Goal: Information Seeking & Learning: Learn about a topic

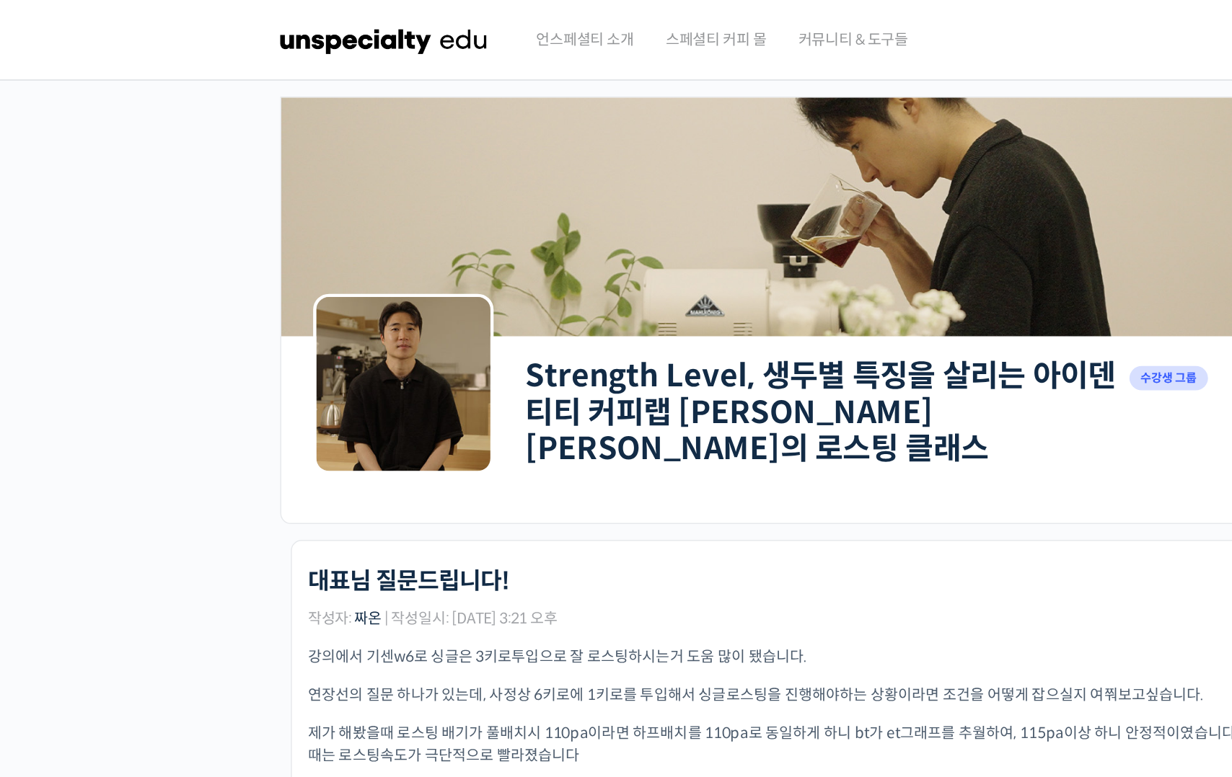
click at [278, 30] on img at bounding box center [260, 27] width 141 height 43
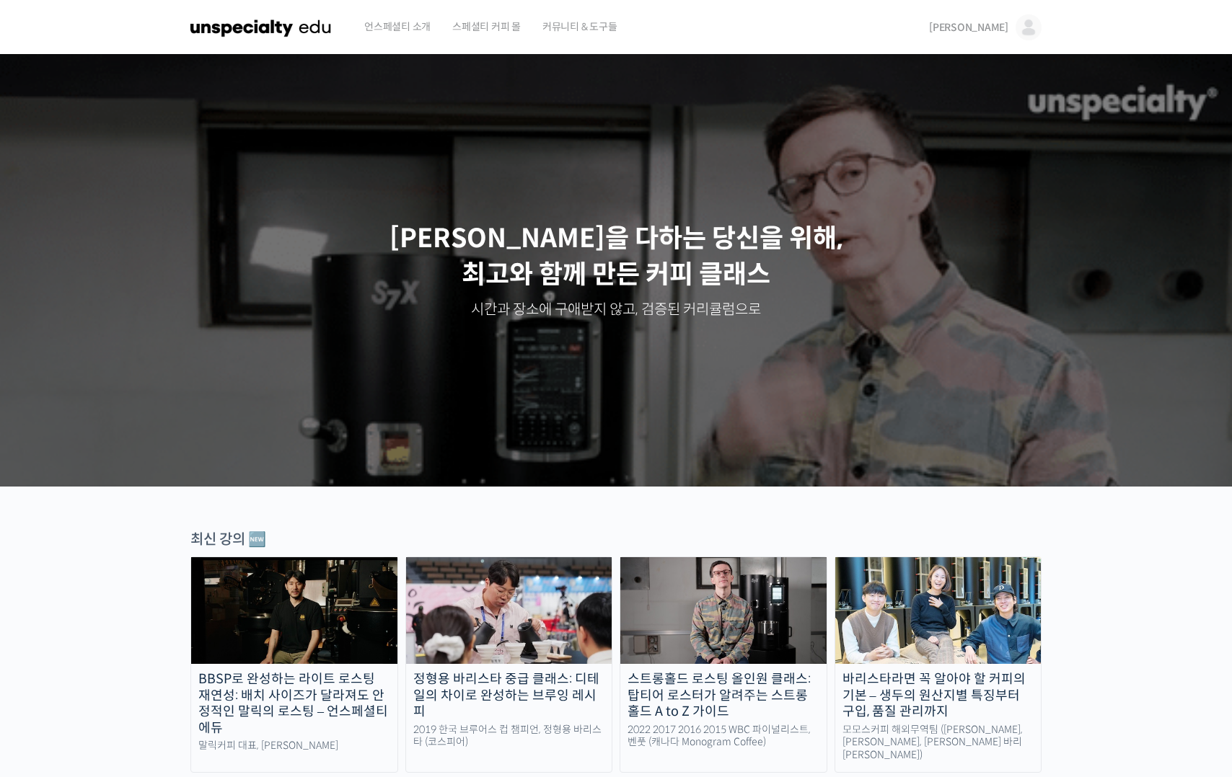
click at [969, 18] on div "김디노 김디노 @funkdrug1636987658 내가 등록한 강의 나의 자격증 수강생 그룹 내가 참여한 게시글 내 계정 로그아웃" at bounding box center [977, 27] width 128 height 55
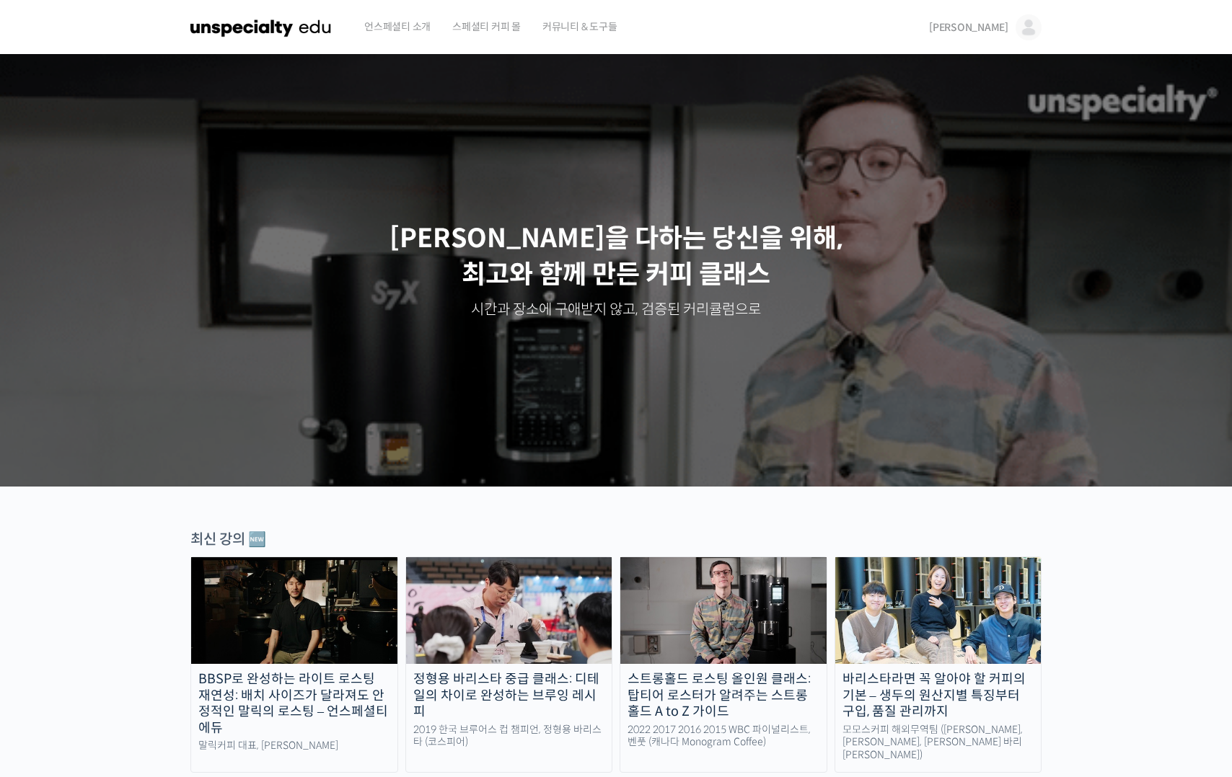
click at [989, 33] on span "[PERSON_NAME]" at bounding box center [968, 27] width 79 height 13
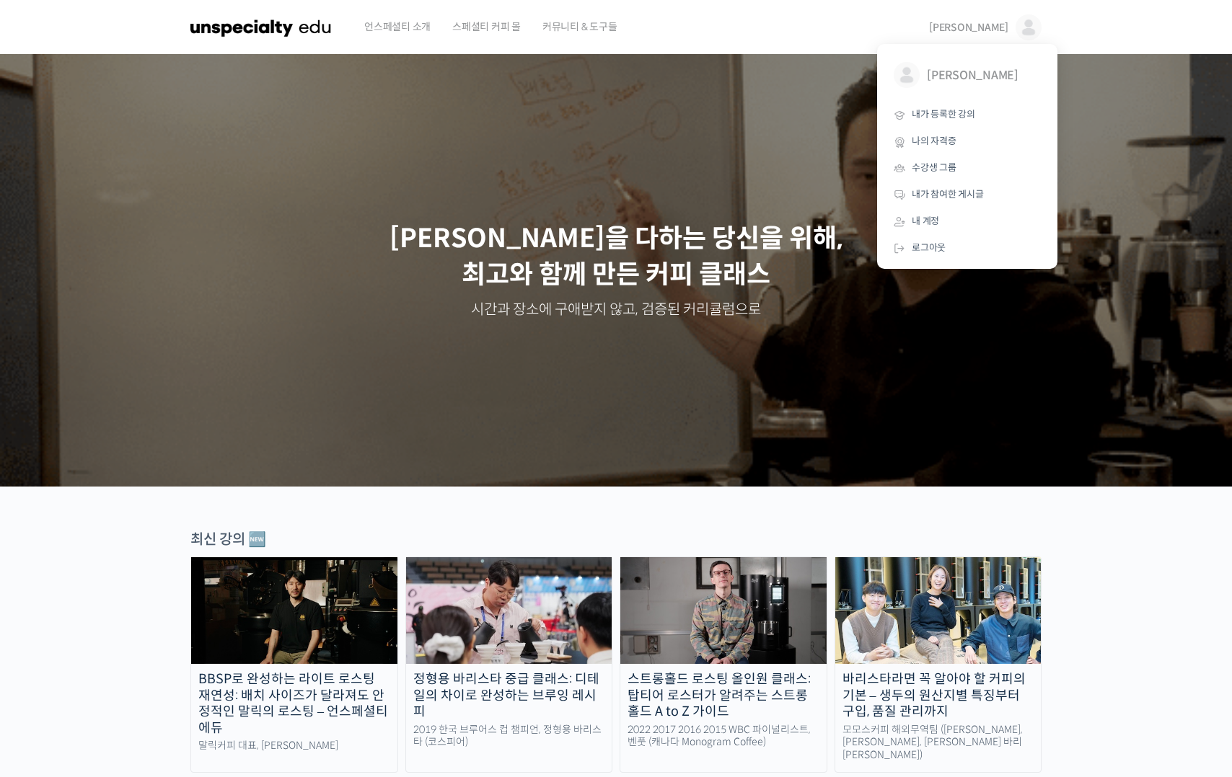
click at [366, 670] on link "BBSP로 완성하는 라이트 로스팅 재연성: 배치 사이즈가 달라져도 안정적인 말릭의 로스팅 – 언스페셜티 에듀 말릭커피 대표, 최철 로스터" at bounding box center [294, 665] width 208 height 216
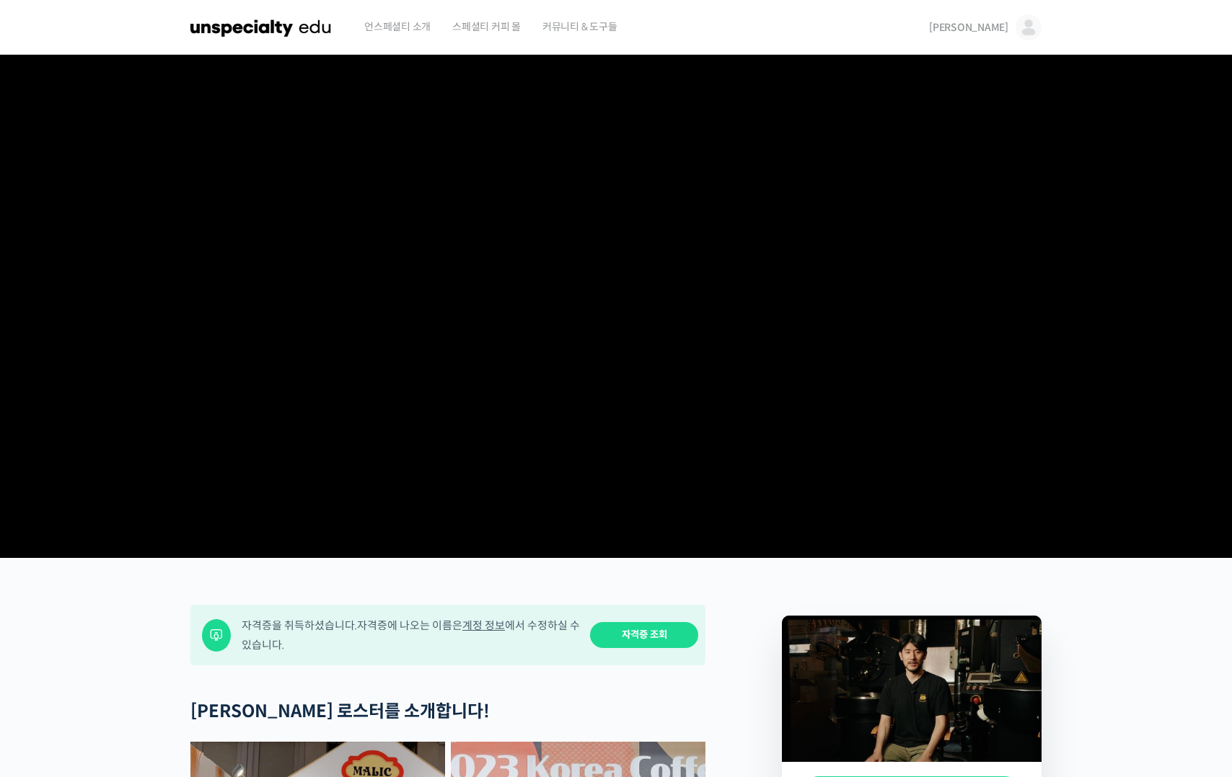
scroll to position [725, 0]
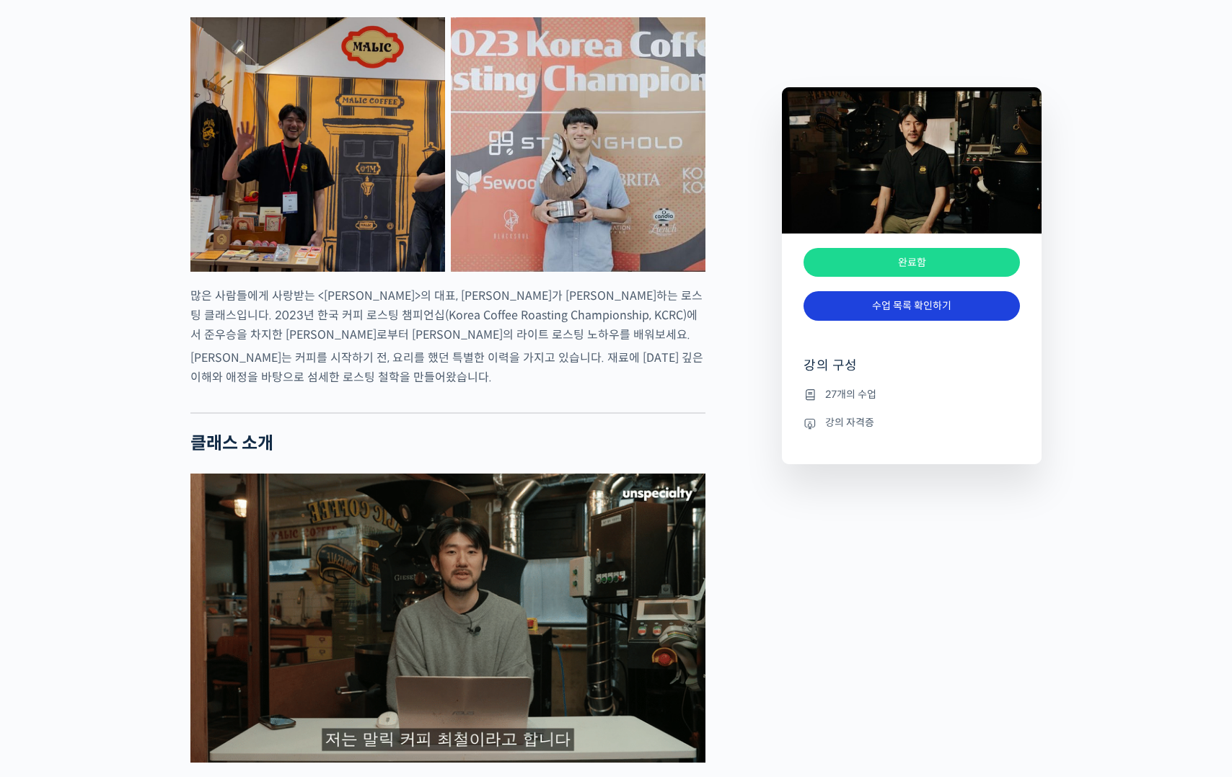
click at [932, 305] on link "수업 목록 확인하기" at bounding box center [911, 306] width 216 height 30
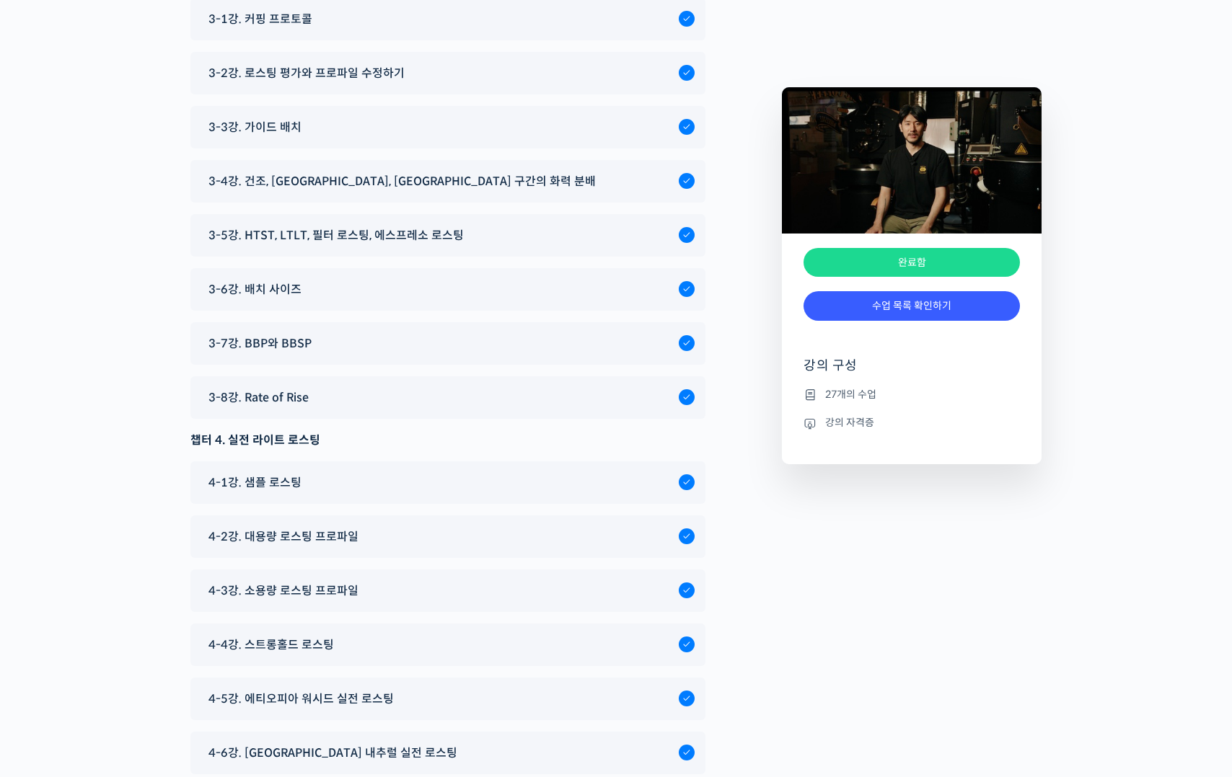
scroll to position [6280, 0]
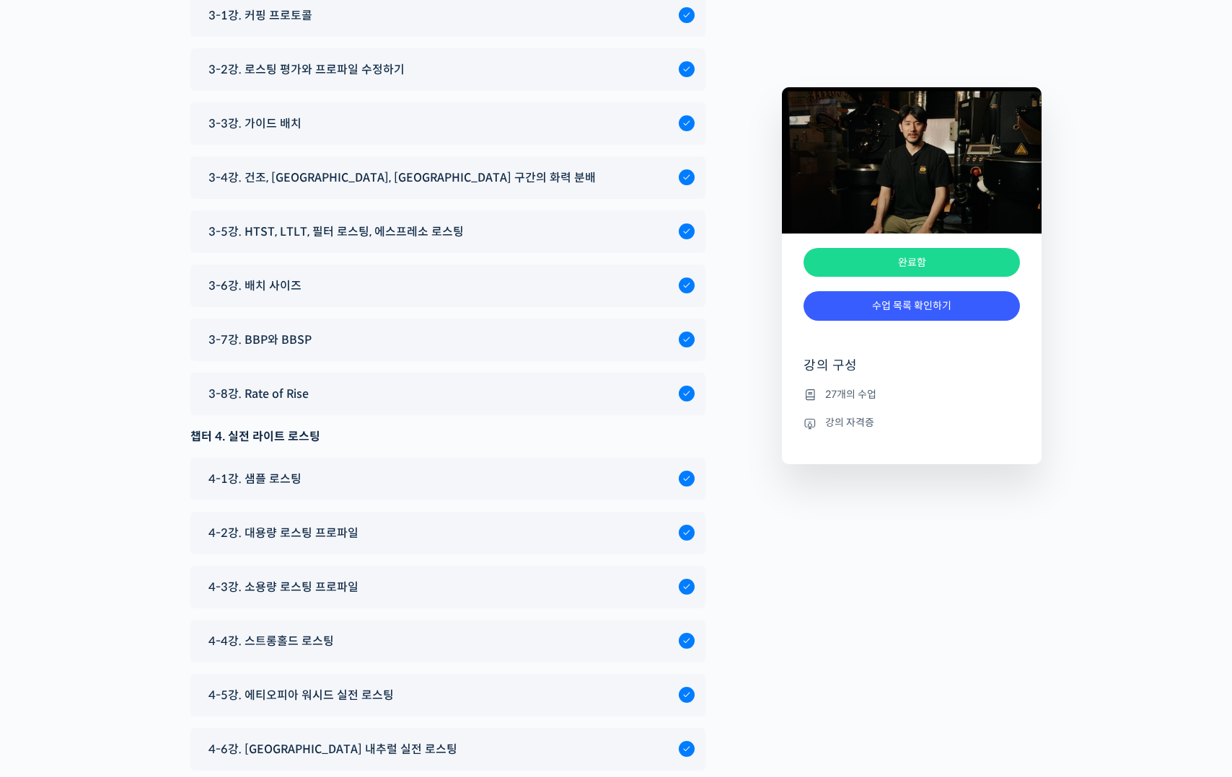
click at [957, 302] on link "수업 목록 확인하기" at bounding box center [911, 306] width 216 height 30
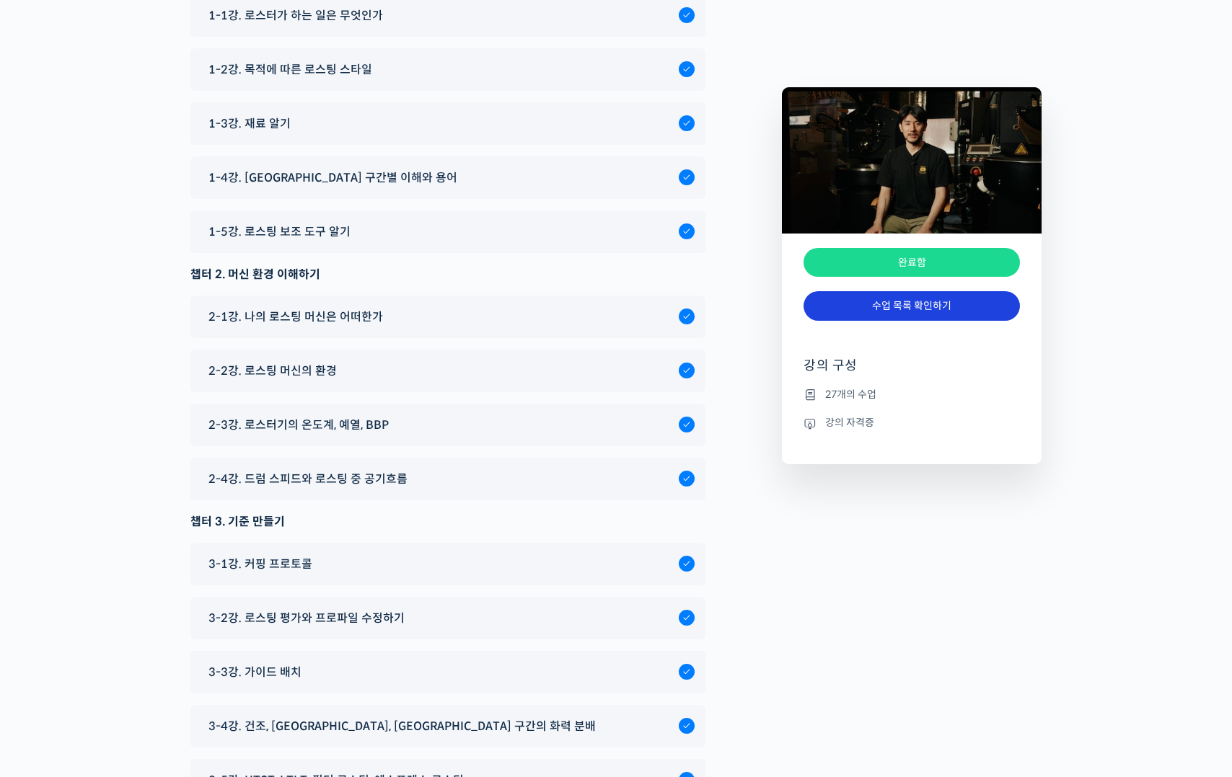
click at [913, 313] on link "수업 목록 확인하기" at bounding box center [911, 306] width 216 height 30
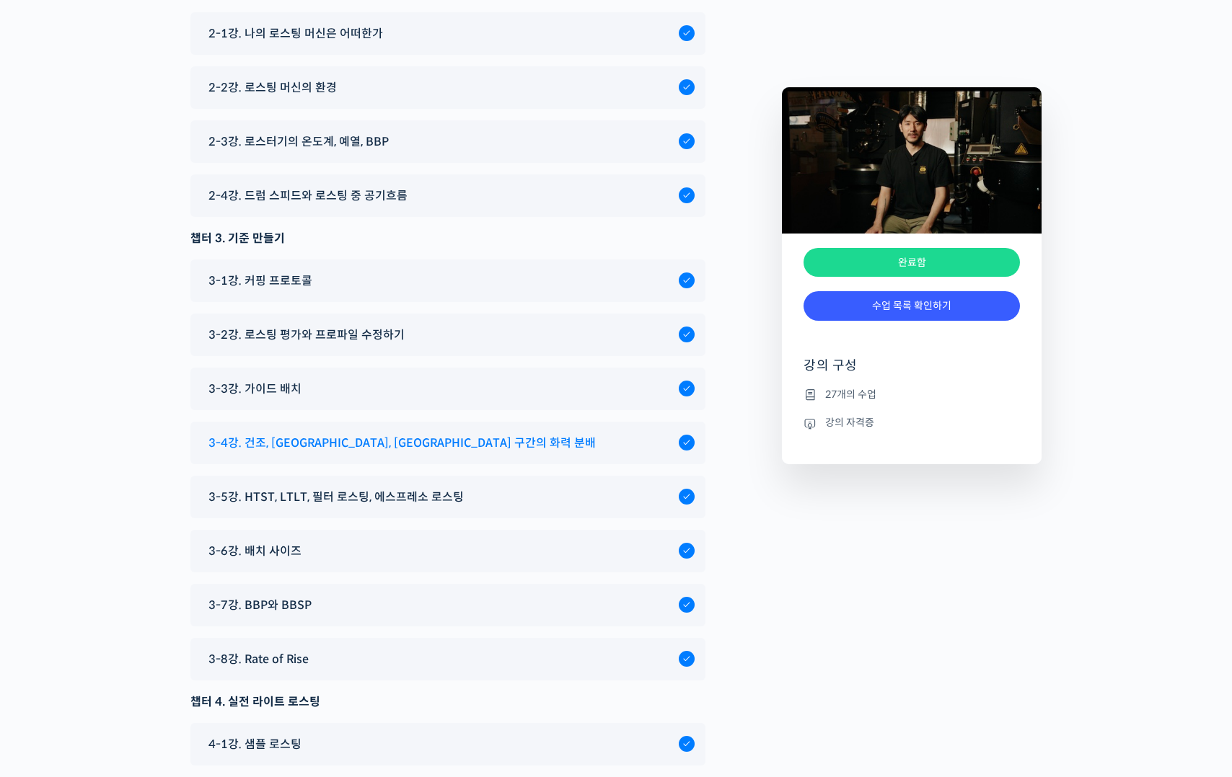
scroll to position [6040, 0]
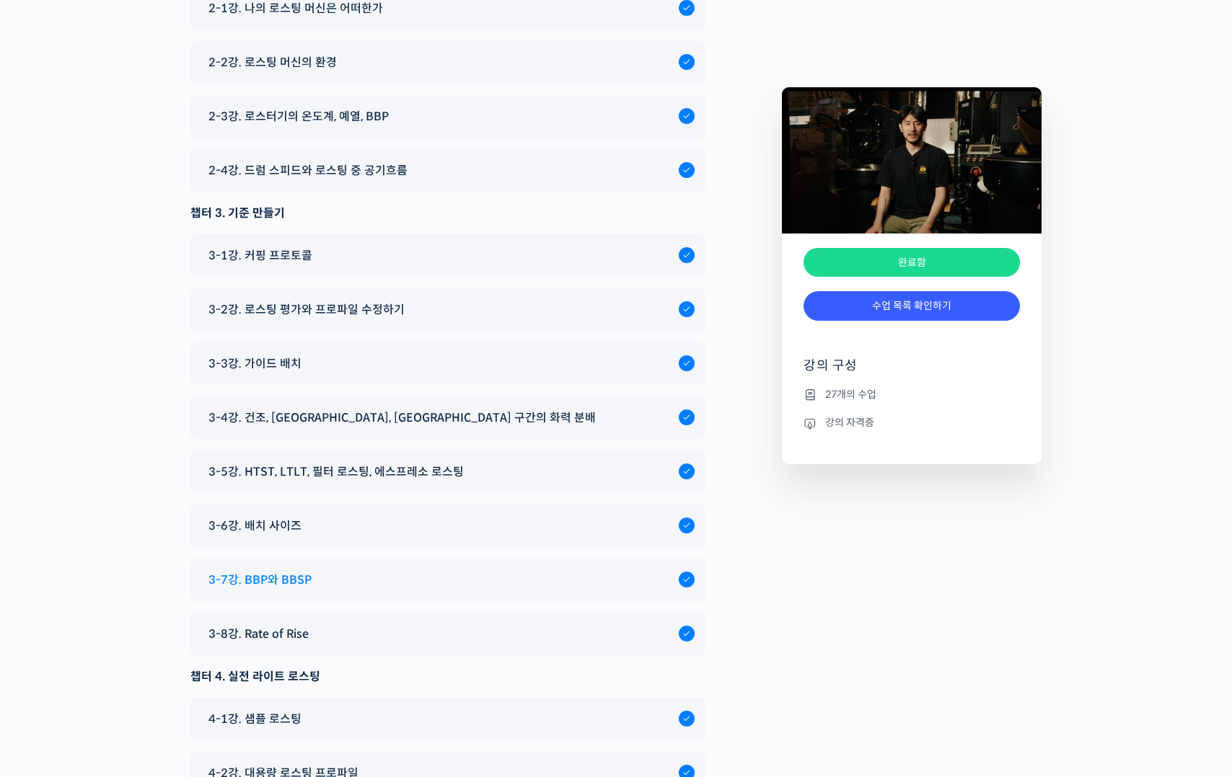
click at [322, 590] on div "3-7강. BBP와 BBSP" at bounding box center [439, 579] width 477 height 19
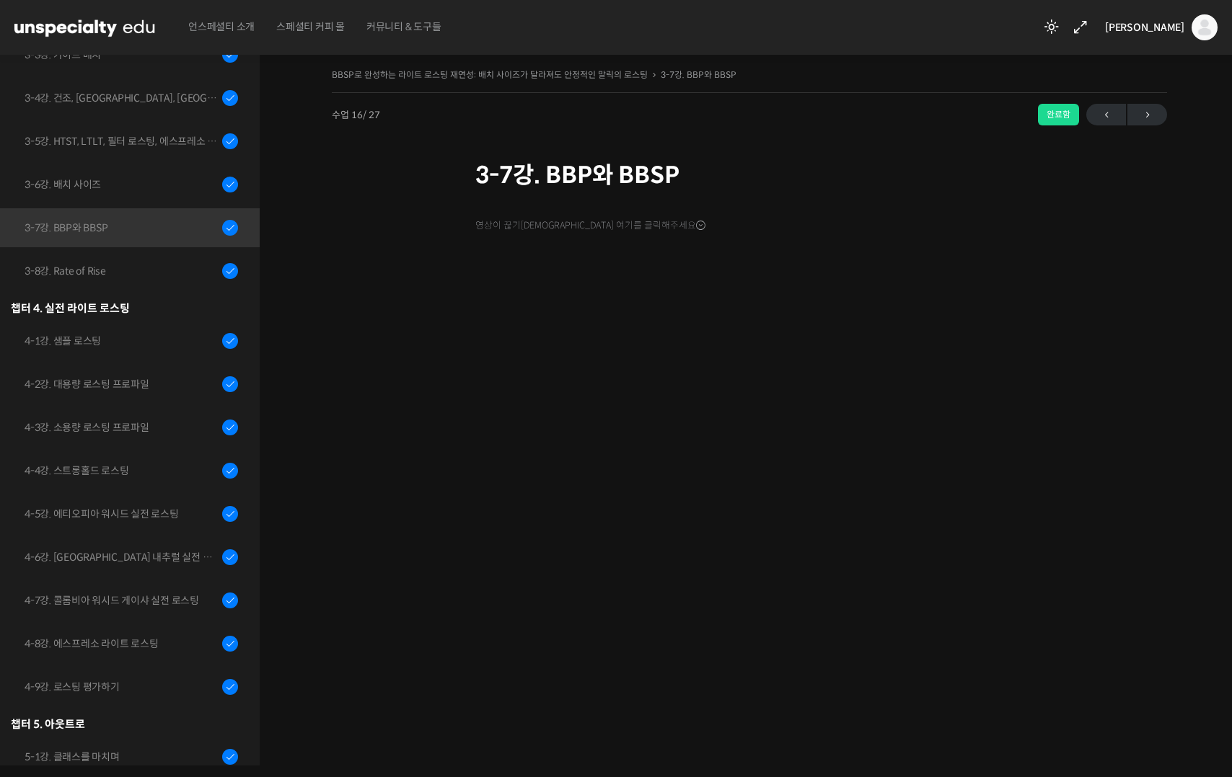
scroll to position [803, 0]
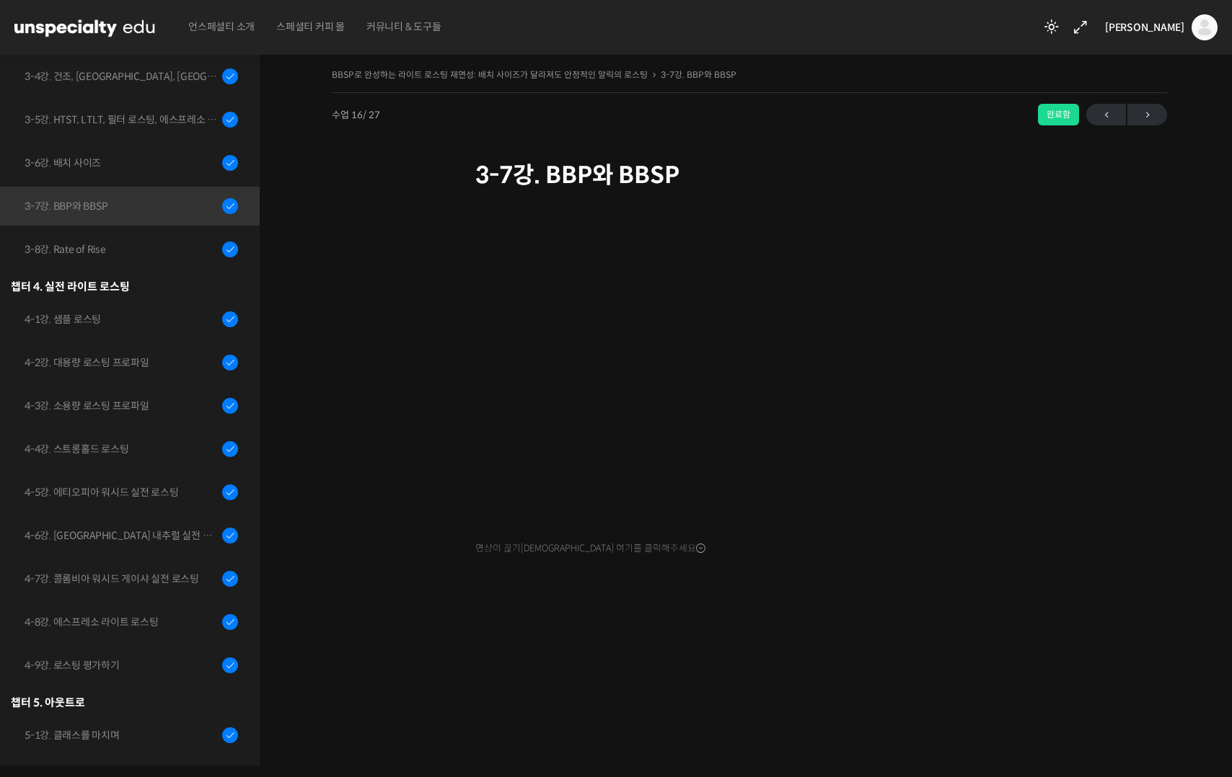
click at [1222, 657] on div "BBSP로 완성하는 라이트 로스팅 재연성: 배치 사이즈가 달라져도 안정적인 말릭의 로스팅 3-7강. BBP와 BBSP 완료함 수업 16 / 2…" at bounding box center [749, 404] width 979 height 723
